Goal: Task Accomplishment & Management: Manage account settings

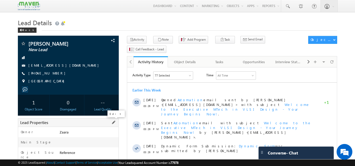
click at [114, 123] on span at bounding box center [114, 123] width 6 height 6
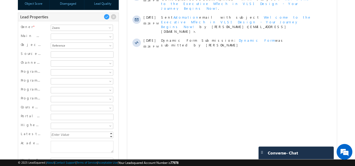
scroll to position [106, 0]
click at [63, 56] on input "Source Medium" at bounding box center [82, 54] width 63 height 6
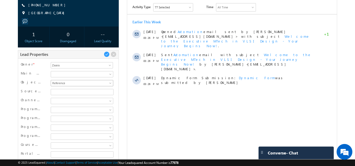
scroll to position [79, 0]
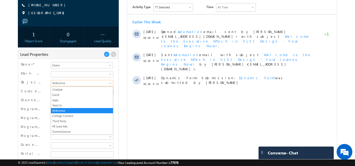
click at [109, 82] on span "Reference" at bounding box center [81, 83] width 61 height 5
click at [81, 94] on link "Event" at bounding box center [82, 95] width 62 height 5
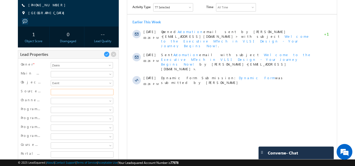
click at [90, 94] on input "Source Medium" at bounding box center [82, 92] width 63 height 6
type input "DVCON"
click at [105, 55] on span at bounding box center [107, 55] width 6 height 6
